Goal: Task Accomplishment & Management: Manage account settings

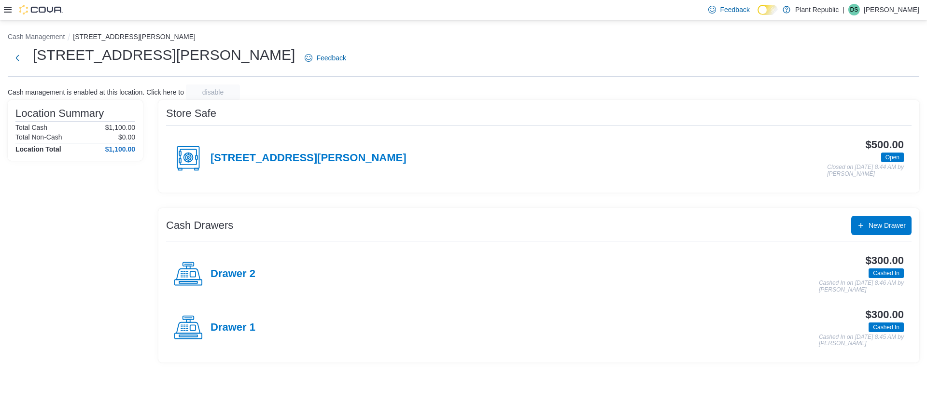
click at [463, 4] on p "David Shaw" at bounding box center [892, 10] width 56 height 12
click at [463, 95] on span "Sign Out" at bounding box center [857, 93] width 26 height 10
